Goal: Check status

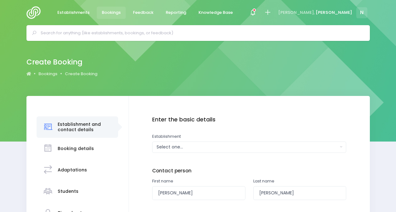
select select "204809"
drag, startPoint x: 0, startPoint y: 0, endPoint x: 79, endPoint y: 19, distance: 81.6
click at [79, 19] on li "Establishments" at bounding box center [73, 12] width 43 height 25
click at [79, 12] on span "Establishments" at bounding box center [73, 12] width 32 height 6
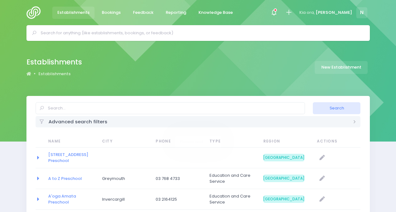
select select "20"
click at [277, 11] on icon at bounding box center [275, 10] width 3 height 3
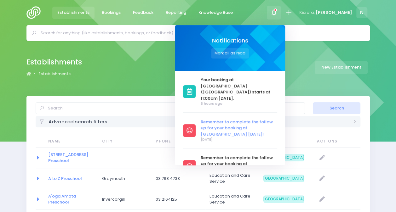
click at [277, 119] on span "Remember to complete the follow up for your booking at [GEOGRAPHIC_DATA] [DATE]!" at bounding box center [239, 128] width 76 height 19
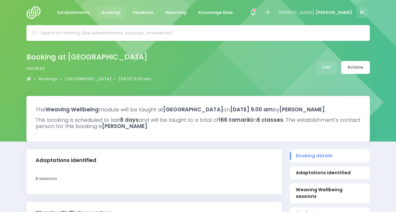
select select "5"
click at [260, 13] on div at bounding box center [253, 13] width 14 height 14
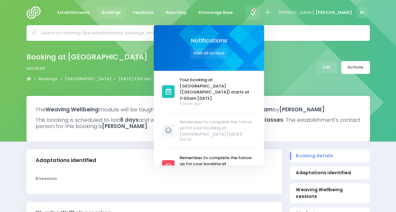
click at [256, 13] on icon at bounding box center [252, 12] width 7 height 7
